Goal: Task Accomplishment & Management: Complete application form

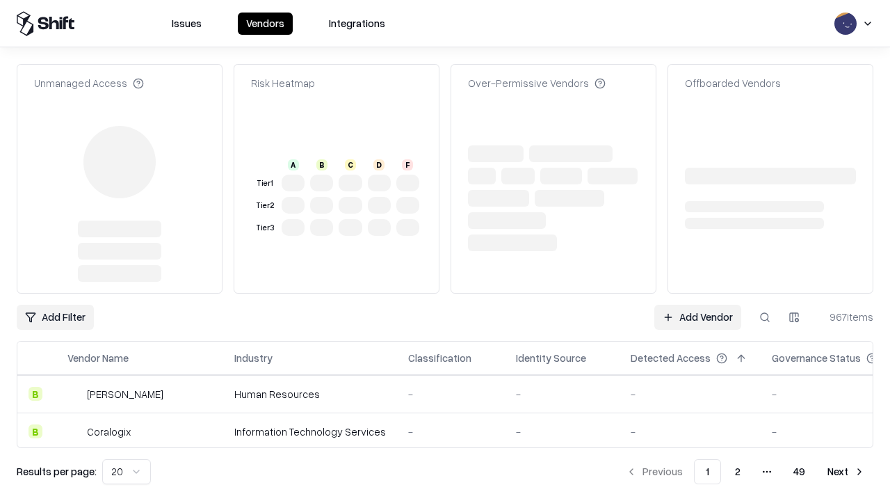
click at [698, 305] on link "Add Vendor" at bounding box center [697, 317] width 87 height 25
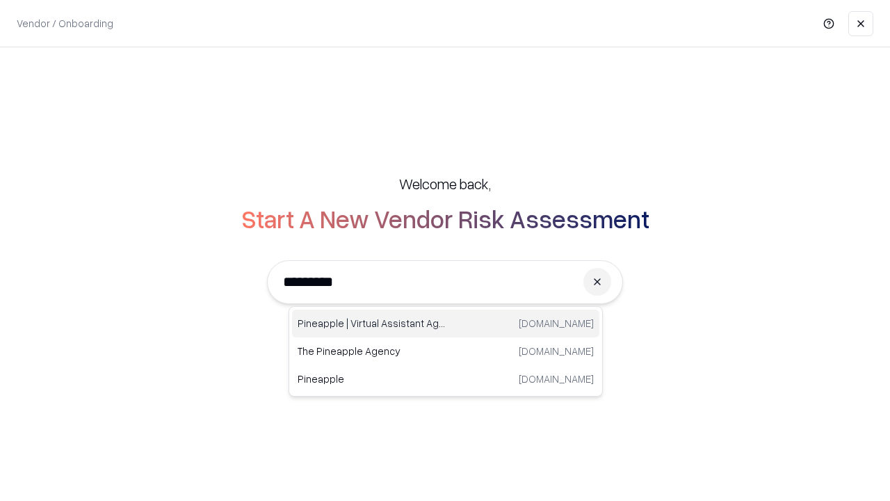
click at [446, 323] on div "Pineapple | Virtual Assistant Agency trypineapple.com" at bounding box center [445, 323] width 307 height 28
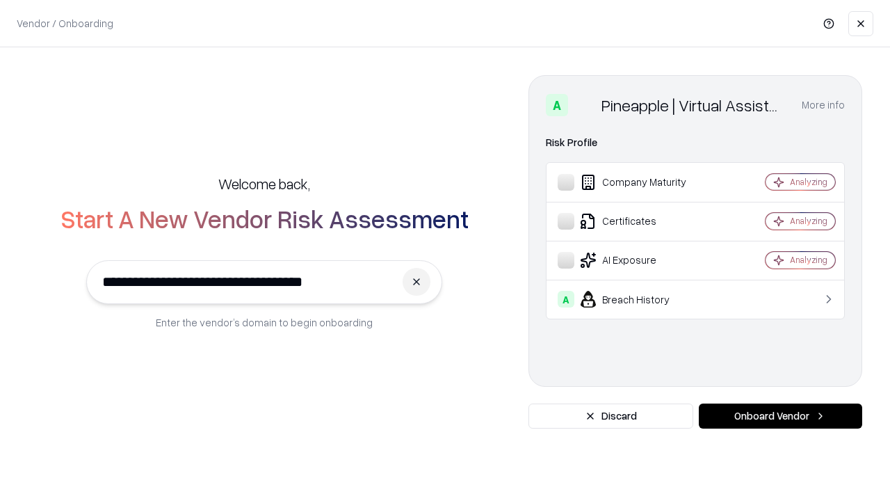
type input "**********"
click at [780, 416] on button "Onboard Vendor" at bounding box center [780, 415] width 163 height 25
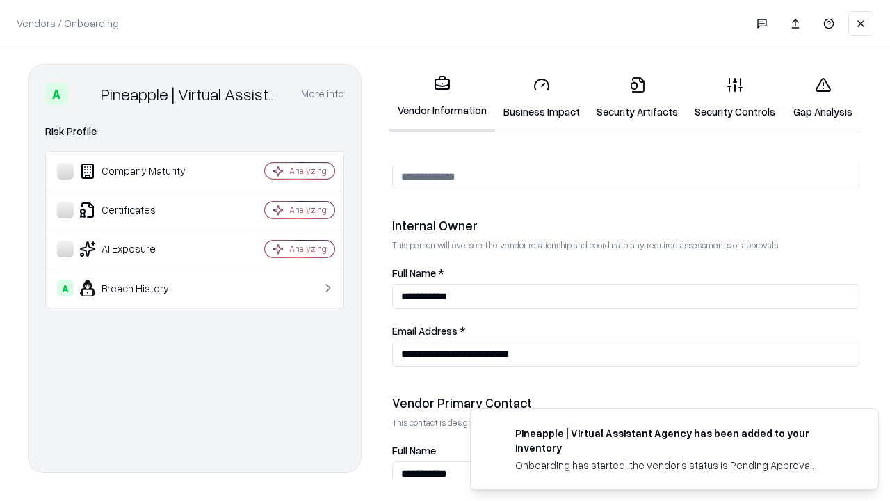
scroll to position [721, 0]
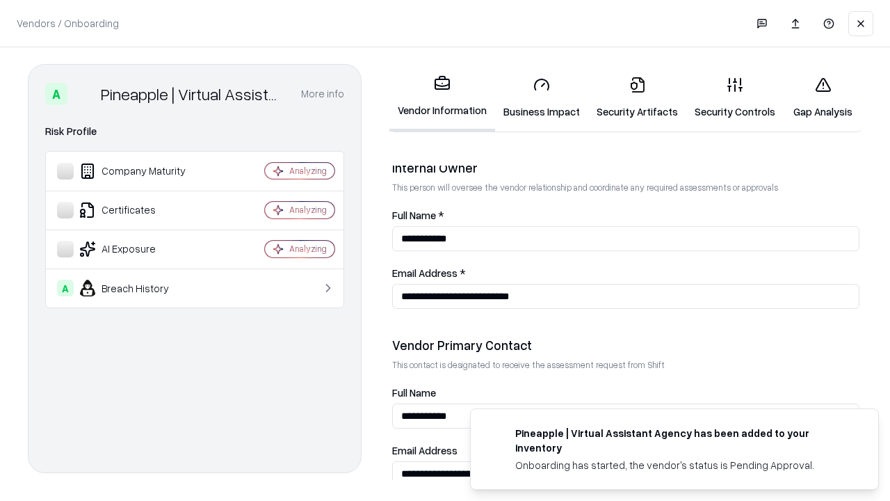
click at [637, 97] on link "Security Artifacts" at bounding box center [637, 97] width 98 height 65
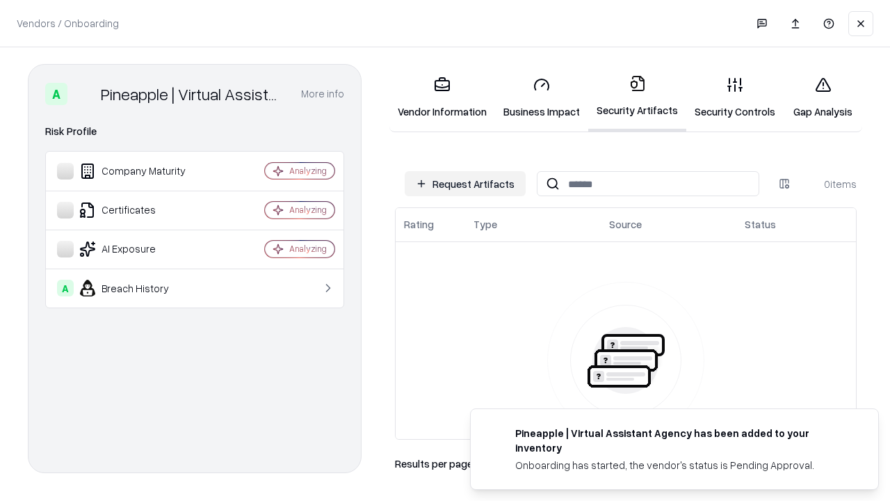
click at [465, 184] on button "Request Artifacts" at bounding box center [465, 183] width 121 height 25
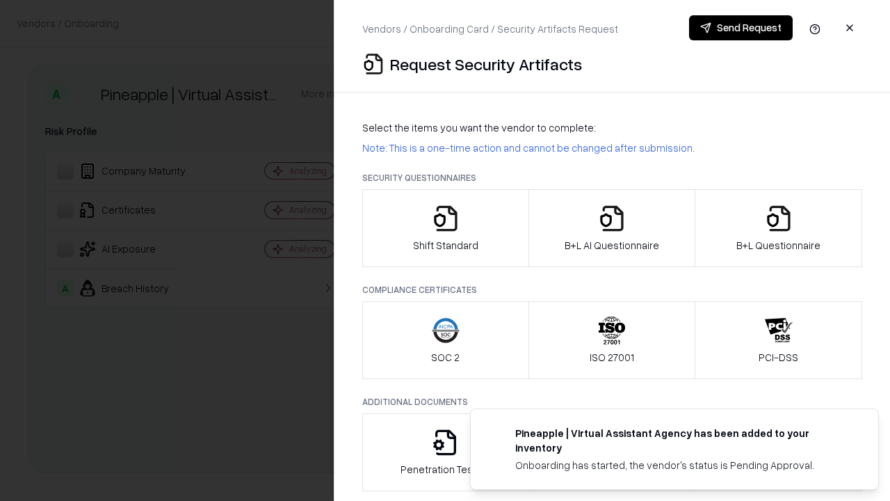
click at [778, 228] on icon "button" at bounding box center [779, 218] width 28 height 28
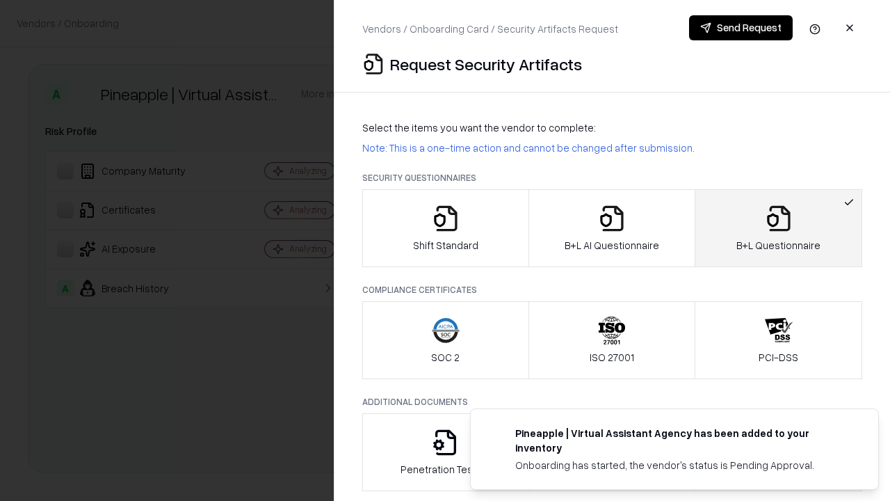
click at [611, 228] on icon "button" at bounding box center [612, 218] width 28 height 28
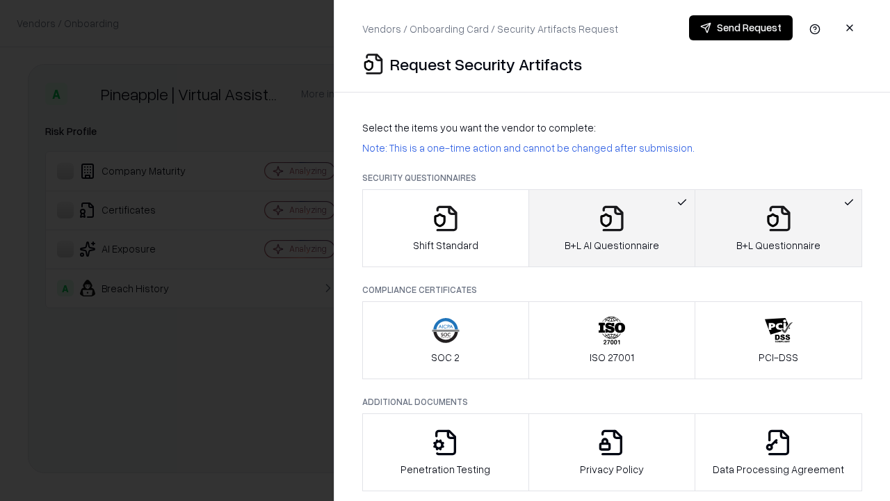
click at [741, 28] on button "Send Request" at bounding box center [741, 27] width 104 height 25
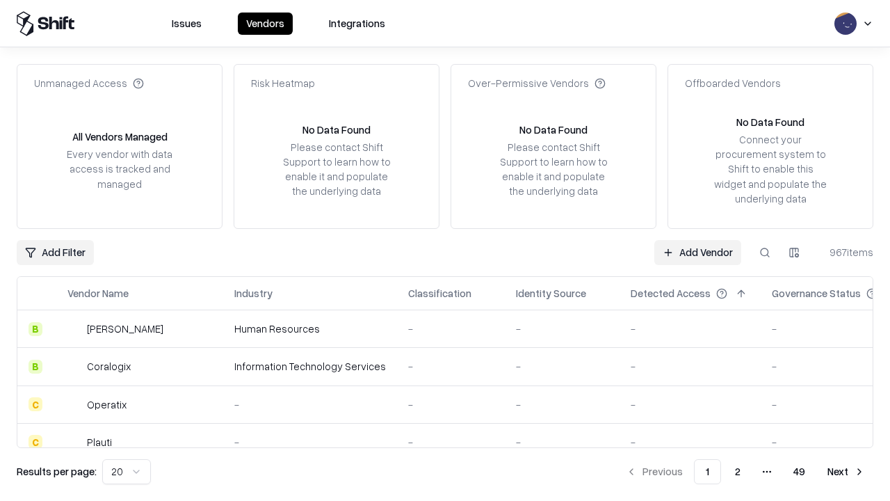
click at [765, 252] on button at bounding box center [765, 252] width 25 height 25
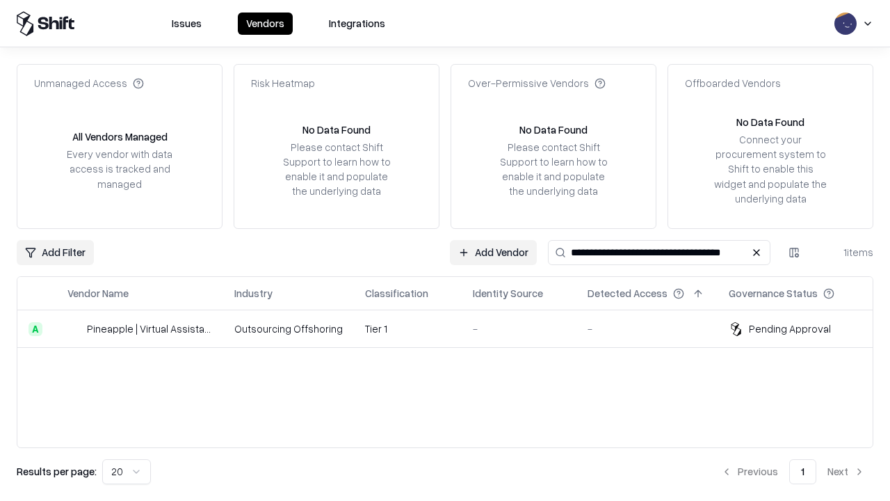
type input "**********"
click at [453, 328] on td "Tier 1" at bounding box center [408, 329] width 108 height 38
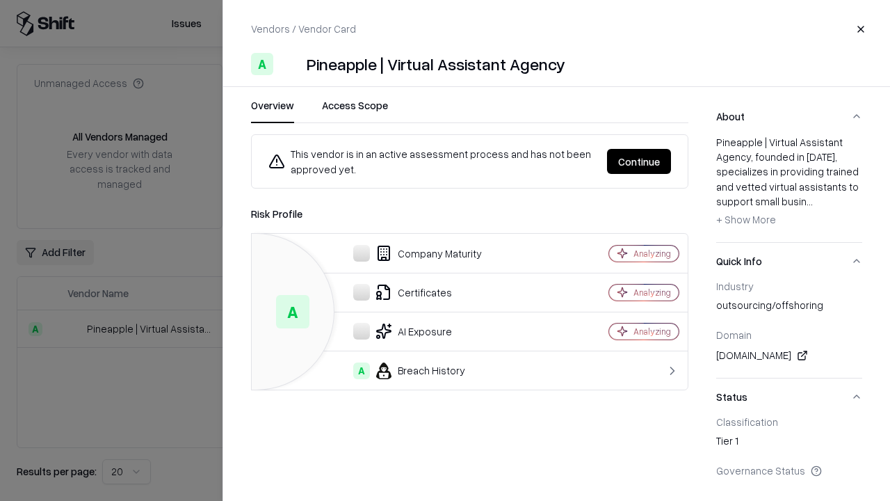
click at [639, 161] on button "Continue" at bounding box center [639, 161] width 64 height 25
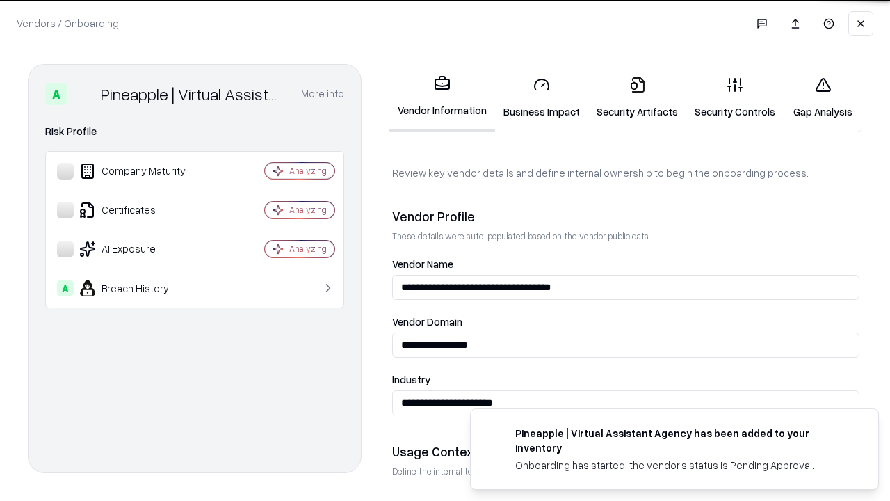
click at [637, 97] on link "Security Artifacts" at bounding box center [637, 97] width 98 height 65
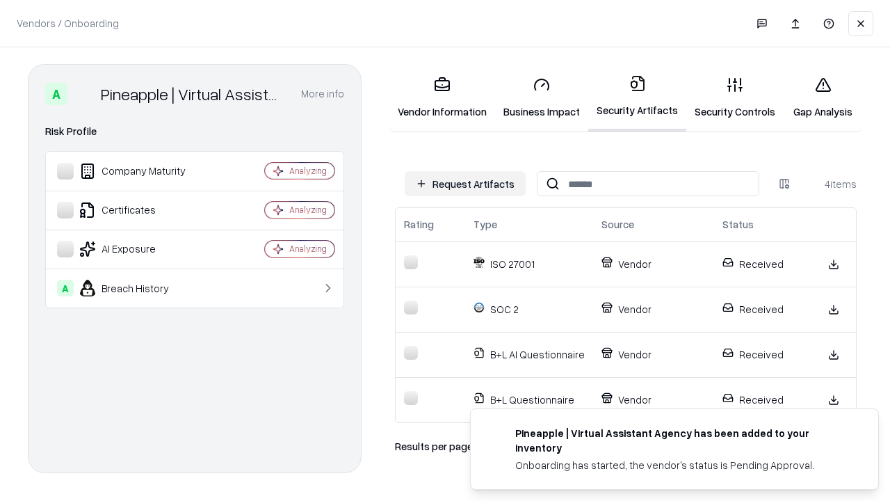
click at [823, 97] on link "Gap Analysis" at bounding box center [823, 97] width 79 height 65
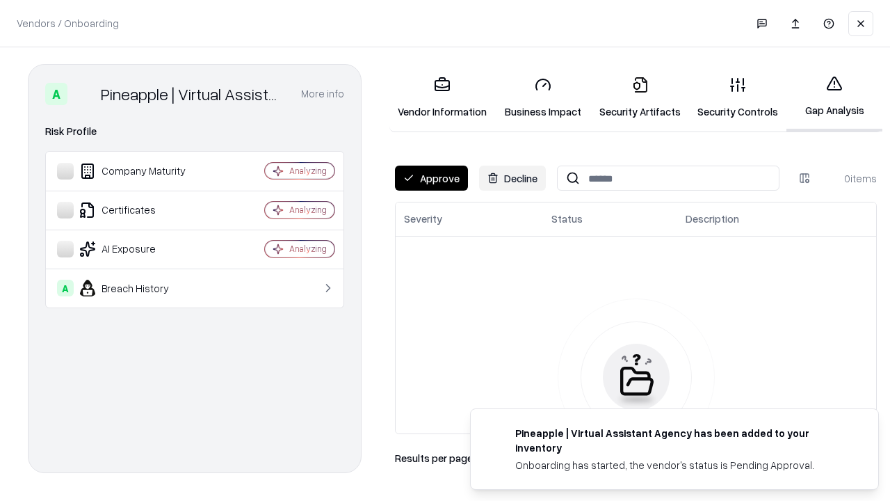
click at [431, 178] on button "Approve" at bounding box center [431, 178] width 73 height 25
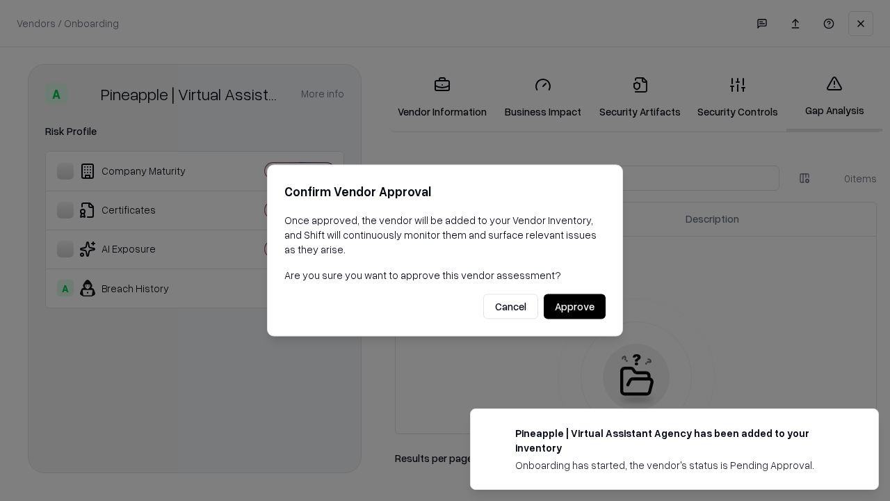
click at [574, 306] on button "Approve" at bounding box center [575, 306] width 62 height 25
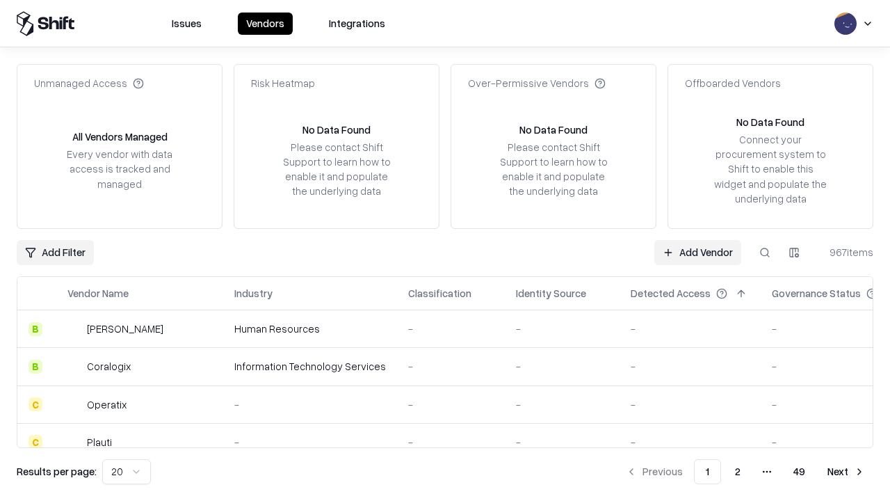
type input "**********"
click at [698, 252] on link "Add Vendor" at bounding box center [697, 252] width 87 height 25
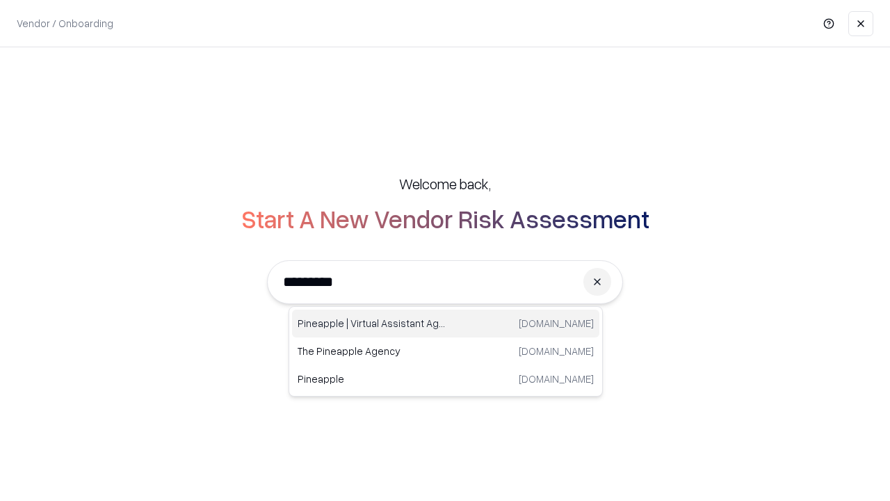
click at [446, 323] on div "Pineapple | Virtual Assistant Agency trypineapple.com" at bounding box center [445, 323] width 307 height 28
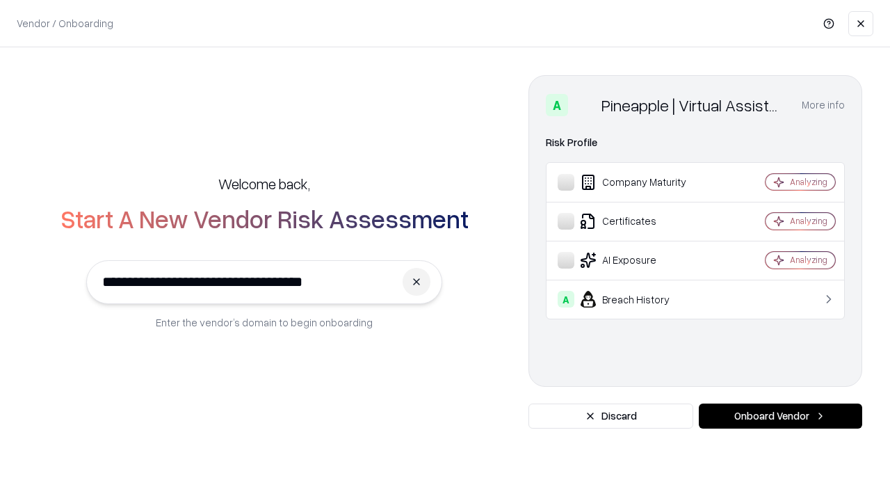
type input "**********"
click at [780, 416] on button "Onboard Vendor" at bounding box center [780, 415] width 163 height 25
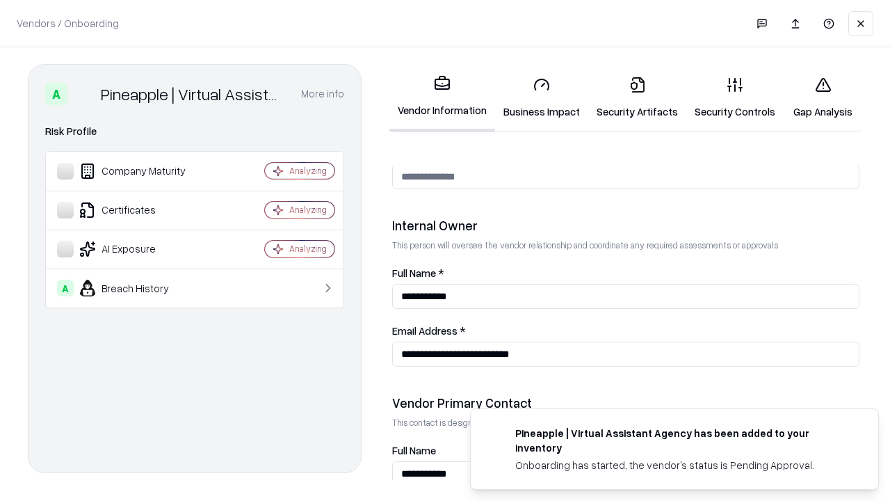
scroll to position [721, 0]
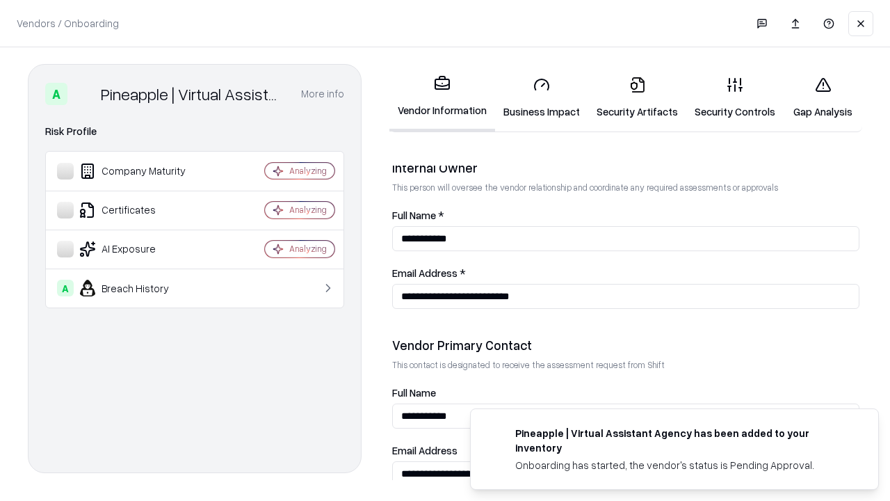
click at [823, 97] on link "Gap Analysis" at bounding box center [823, 97] width 79 height 65
